Goal: Manage account settings

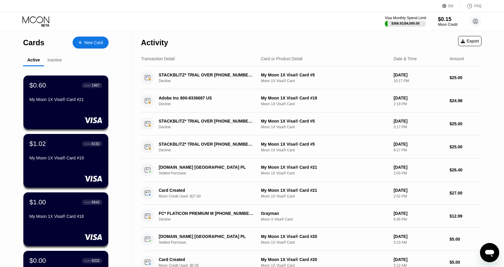
click at [395, 22] on div "$366.91 / $4,000.00" at bounding box center [405, 24] width 28 height 4
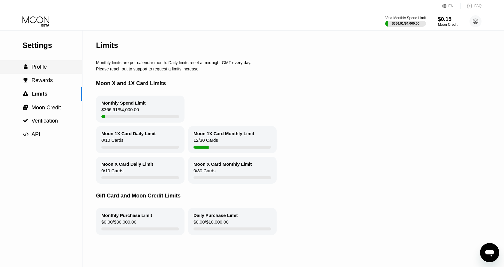
click at [34, 63] on div " Profile" at bounding box center [41, 66] width 82 height 13
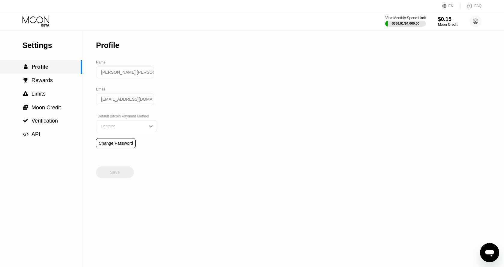
click at [37, 19] on icon at bounding box center [36, 21] width 28 height 10
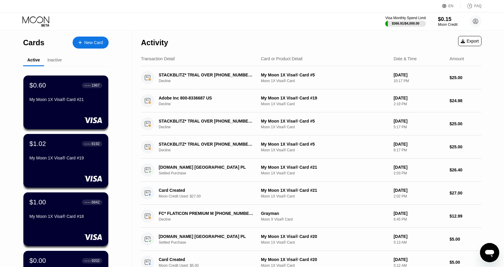
click at [52, 52] on div "Cards New Card Active Inactive $0.60 ● ● ● ● 1967 My Moon 1X Visa® Card #21 $1.…" at bounding box center [65, 213] width 85 height 365
click at [52, 58] on div "Inactive" at bounding box center [54, 60] width 14 height 5
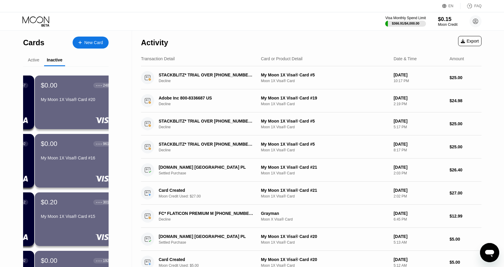
click at [52, 58] on div "Inactive" at bounding box center [55, 60] width 16 height 5
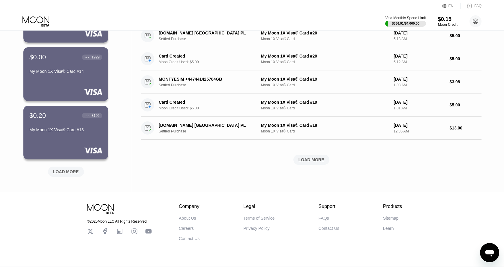
scroll to position [204, 0]
click at [69, 162] on div "$0.00 ● ● ● ● 2480 My Moon 1X Visa® Card #20 $0.00 ● ● ● ● 9610 My Moon 1X Visa…" at bounding box center [65, 23] width 85 height 323
click at [63, 172] on div "LOAD MORE" at bounding box center [66, 171] width 26 height 5
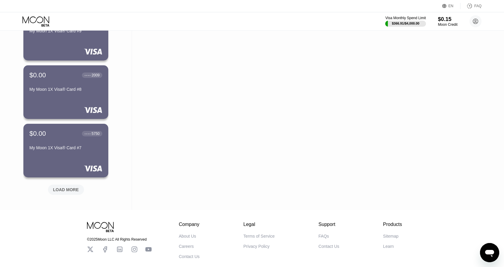
scroll to position [504, 0]
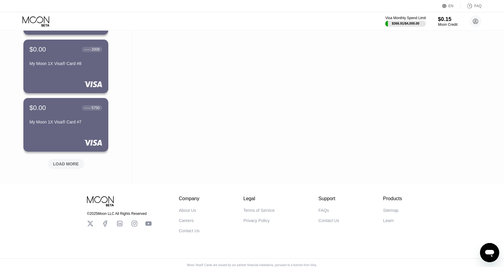
click at [67, 164] on div "LOAD MORE" at bounding box center [66, 163] width 26 height 5
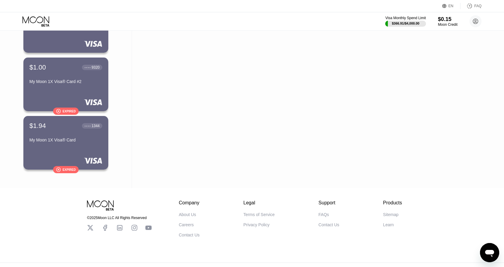
scroll to position [729, 0]
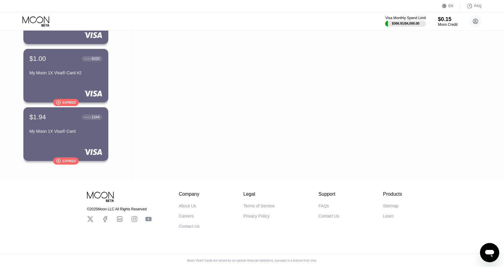
click at [132, 222] on icon at bounding box center [134, 219] width 6 height 6
click at [133, 222] on icon at bounding box center [134, 219] width 6 height 6
